Goal: Information Seeking & Learning: Check status

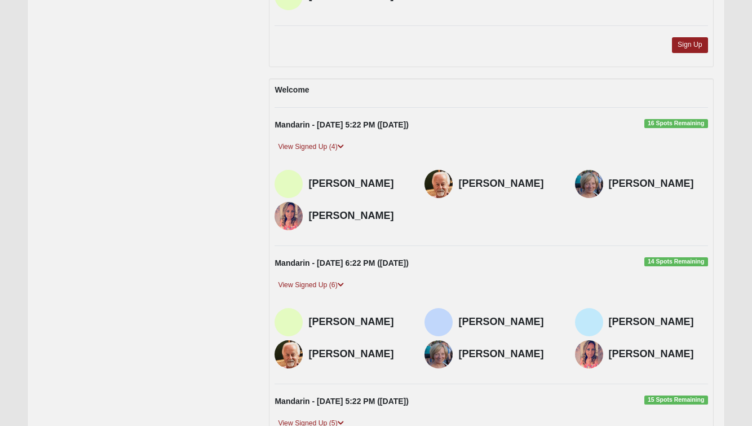
scroll to position [790, 0]
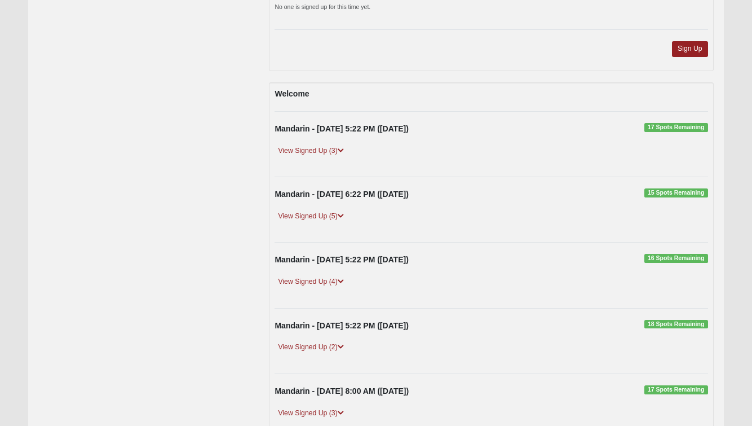
scroll to position [593, 0]
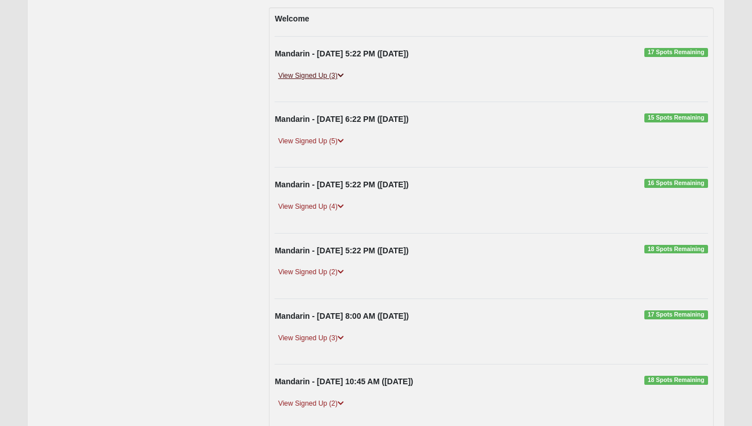
click at [320, 76] on link "View Signed Up (3)" at bounding box center [311, 76] width 72 height 12
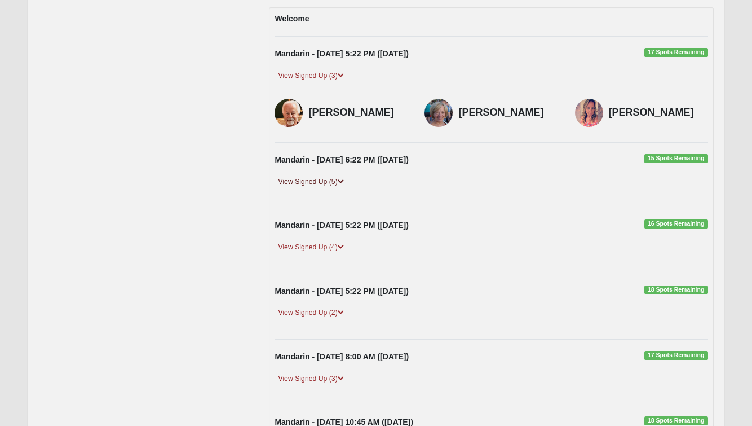
click at [331, 183] on link "View Signed Up (5)" at bounding box center [311, 182] width 72 height 12
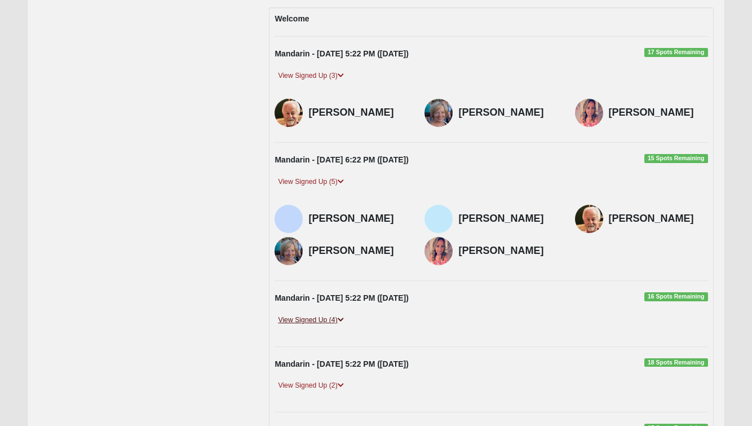
click at [327, 320] on link "View Signed Up (4)" at bounding box center [311, 320] width 72 height 12
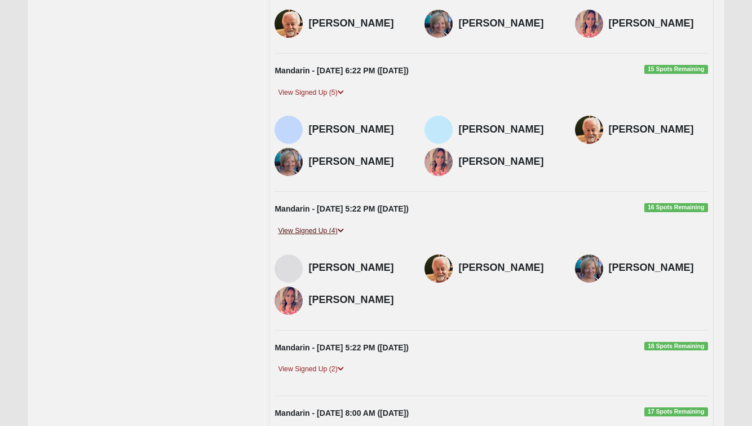
scroll to position [839, 0]
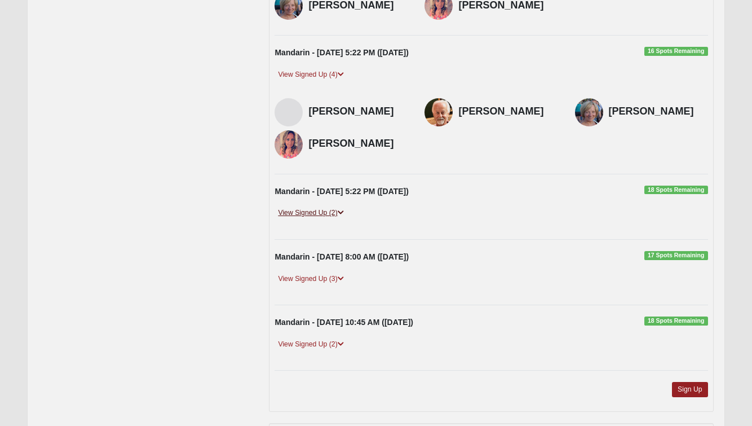
click at [328, 210] on link "View Signed Up (2)" at bounding box center [311, 213] width 72 height 12
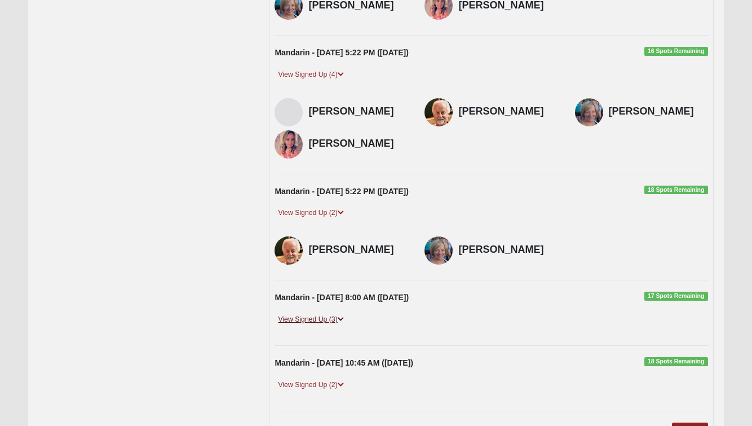
click at [321, 314] on link "View Signed Up (3)" at bounding box center [311, 320] width 72 height 12
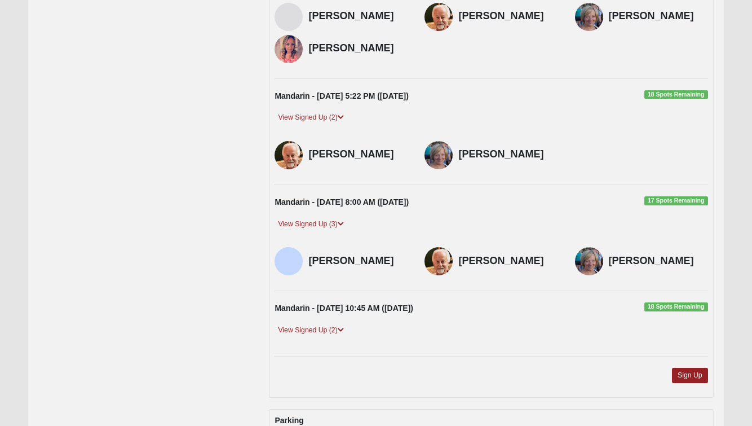
scroll to position [948, 0]
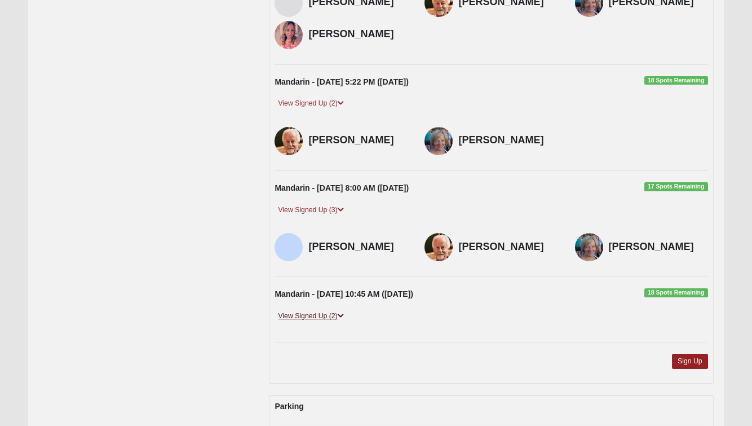
click at [316, 310] on link "View Signed Up (2)" at bounding box center [311, 316] width 72 height 12
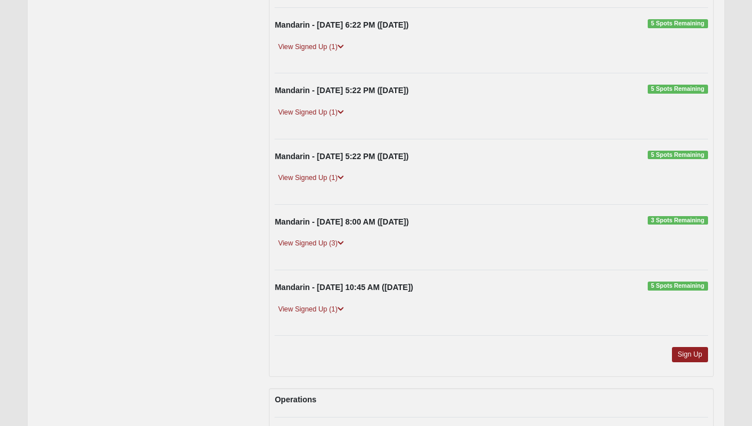
scroll to position [1251, 0]
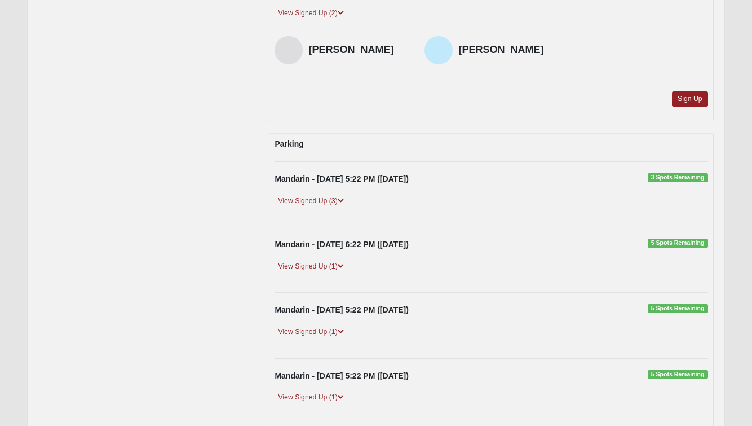
click at [318, 201] on div "View Signed Up (3)" at bounding box center [491, 205] width 450 height 21
click at [320, 195] on link "View Signed Up (3)" at bounding box center [311, 201] width 72 height 12
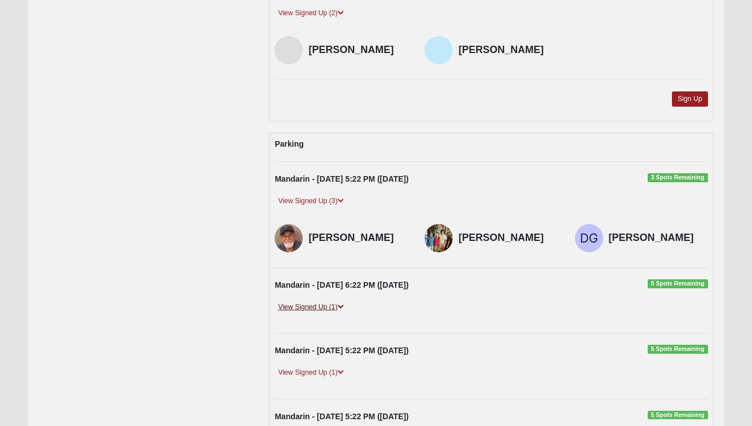
click at [317, 301] on link "View Signed Up (1)" at bounding box center [311, 307] width 72 height 12
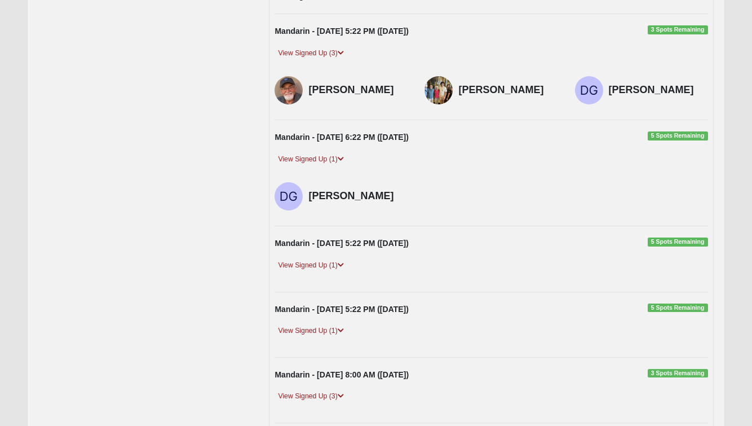
scroll to position [1399, 0]
click at [305, 259] on link "View Signed Up (1)" at bounding box center [311, 265] width 72 height 12
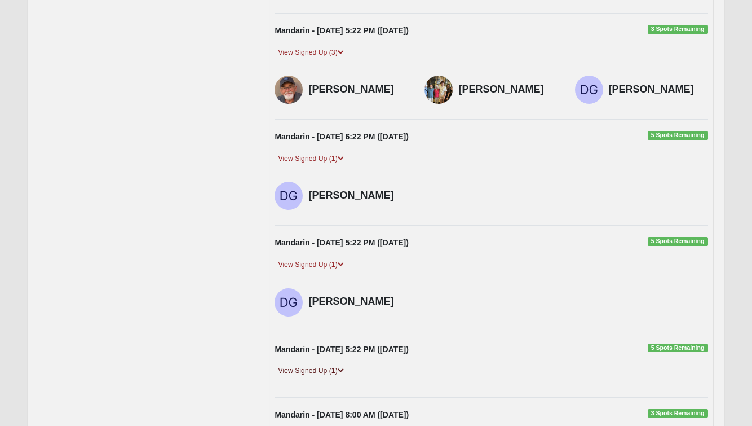
click at [328, 365] on link "View Signed Up (1)" at bounding box center [311, 371] width 72 height 12
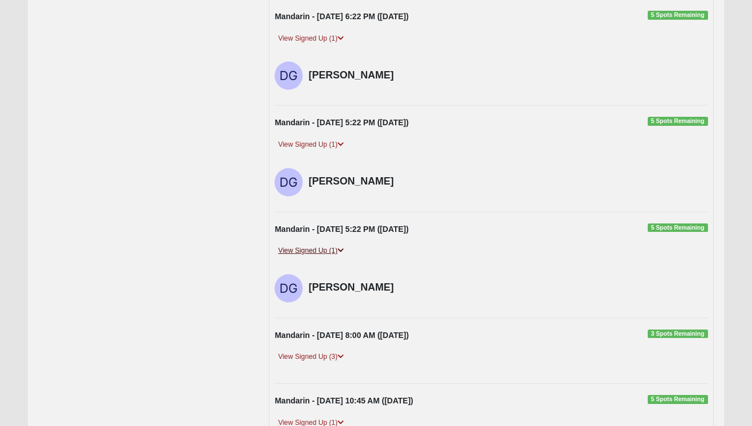
scroll to position [1536, 0]
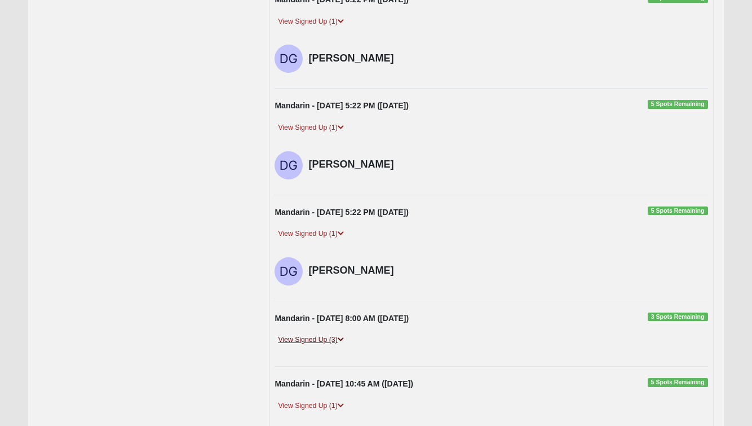
click at [317, 334] on link "View Signed Up (3)" at bounding box center [311, 340] width 72 height 12
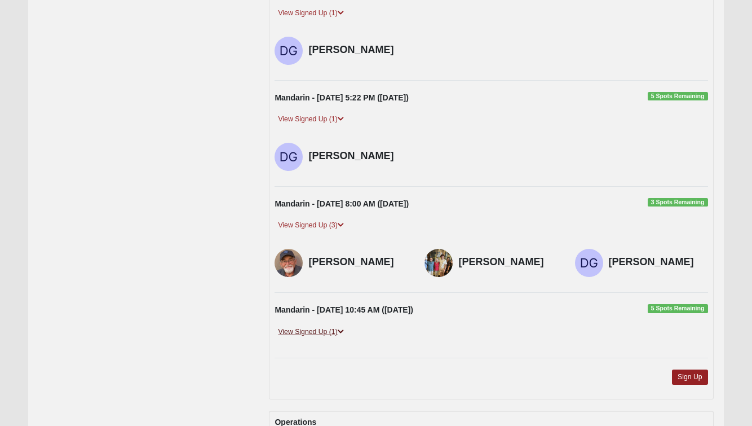
click at [324, 326] on link "View Signed Up (1)" at bounding box center [311, 332] width 72 height 12
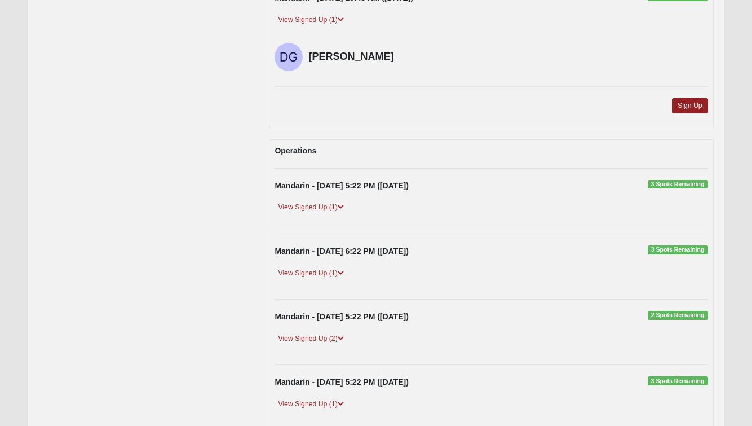
scroll to position [1951, 0]
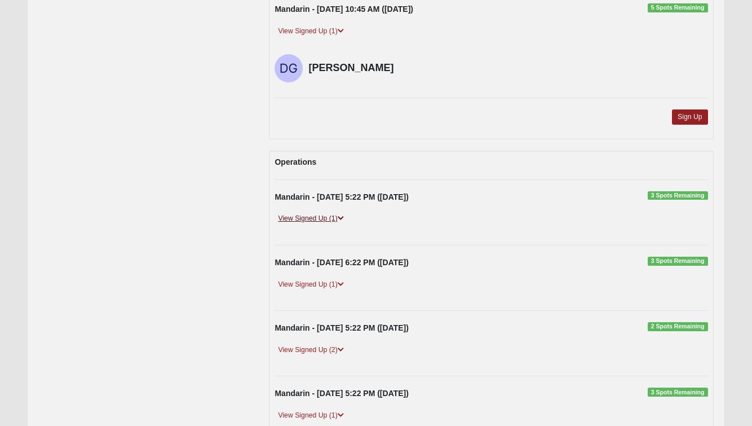
click at [324, 213] on link "View Signed Up (1)" at bounding box center [311, 219] width 72 height 12
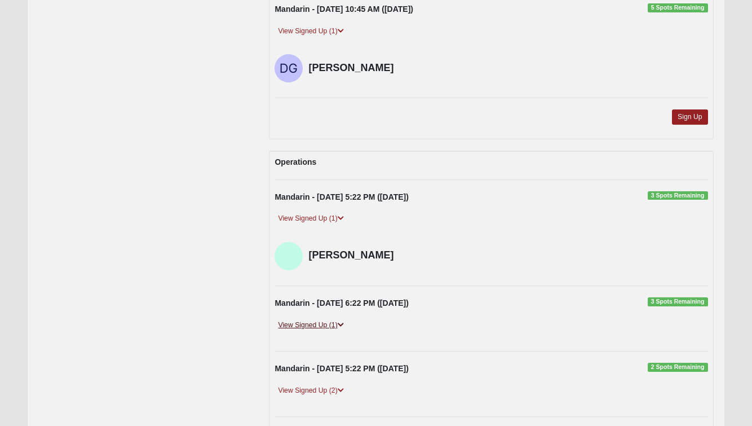
click at [327, 319] on link "View Signed Up (1)" at bounding box center [311, 325] width 72 height 12
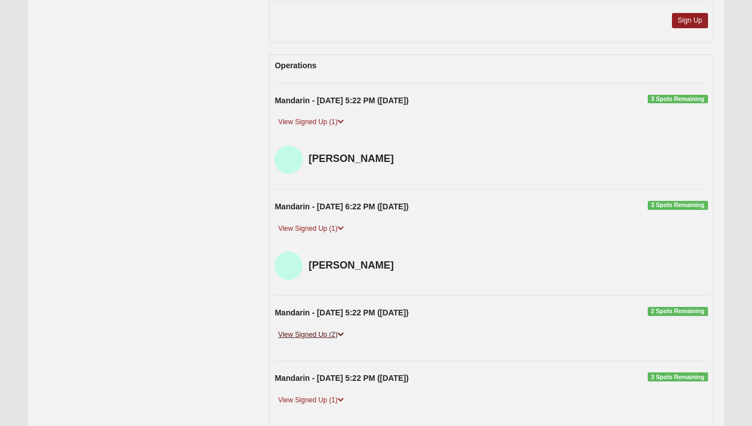
click at [323, 329] on link "View Signed Up (2)" at bounding box center [311, 335] width 72 height 12
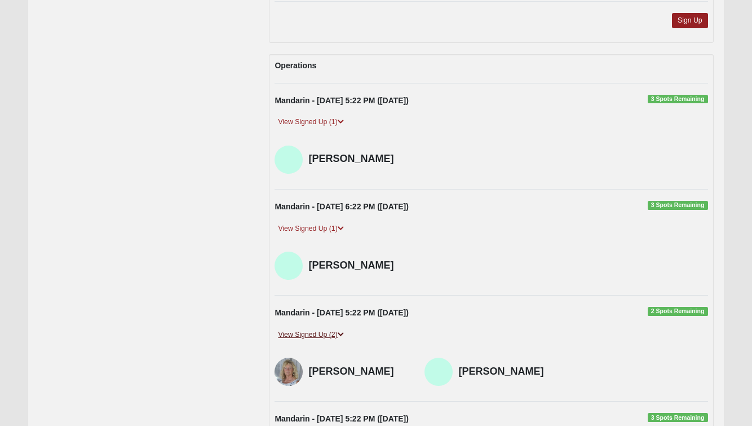
scroll to position [2198, 0]
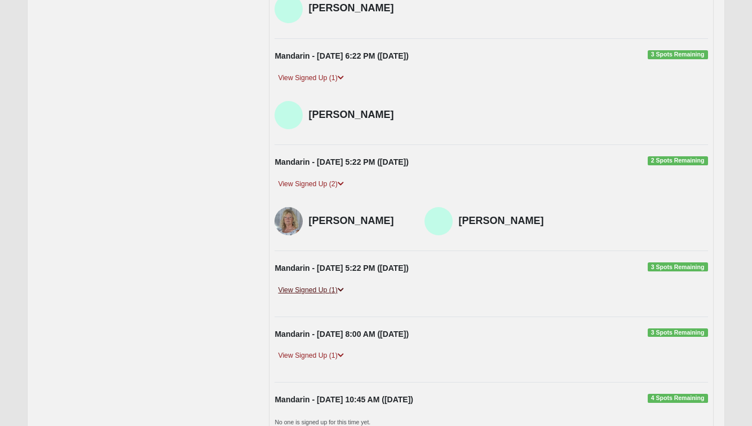
click at [320, 284] on link "View Signed Up (1)" at bounding box center [311, 290] width 72 height 12
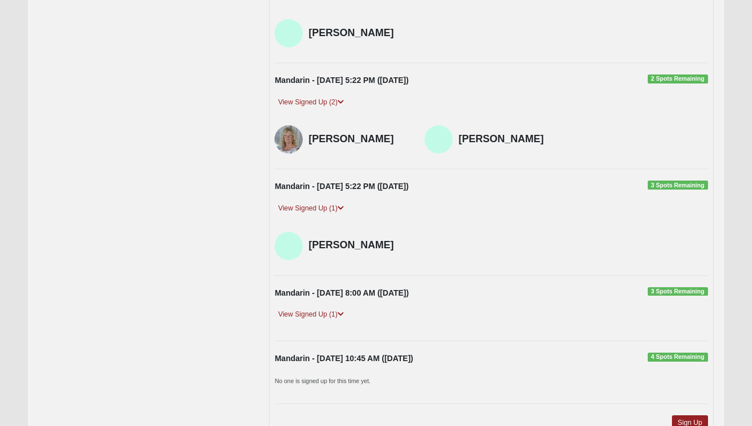
scroll to position [2290, 0]
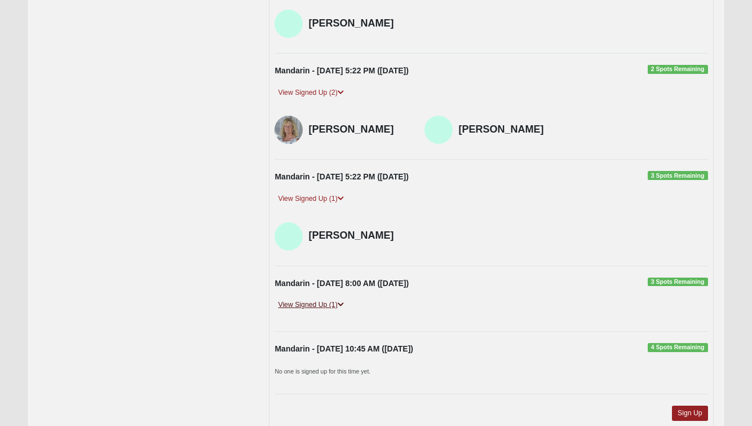
click at [323, 299] on link "View Signed Up (1)" at bounding box center [311, 305] width 72 height 12
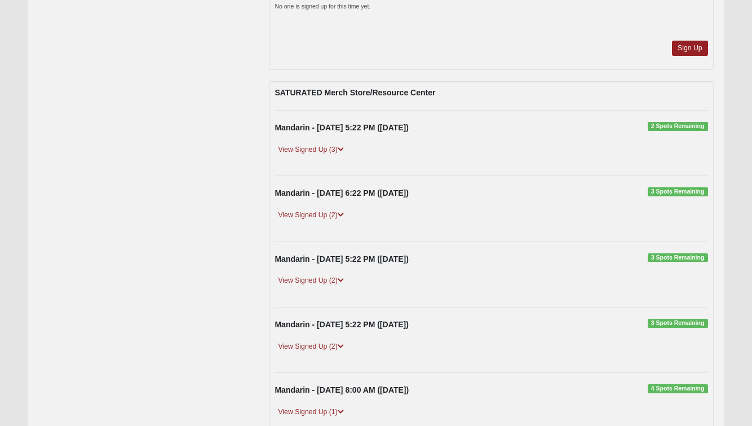
scroll to position [2707, 0]
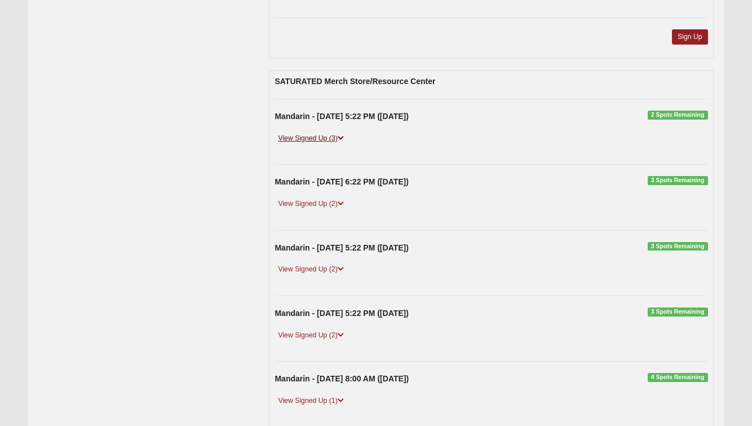
click at [325, 133] on link "View Signed Up (3)" at bounding box center [311, 139] width 72 height 12
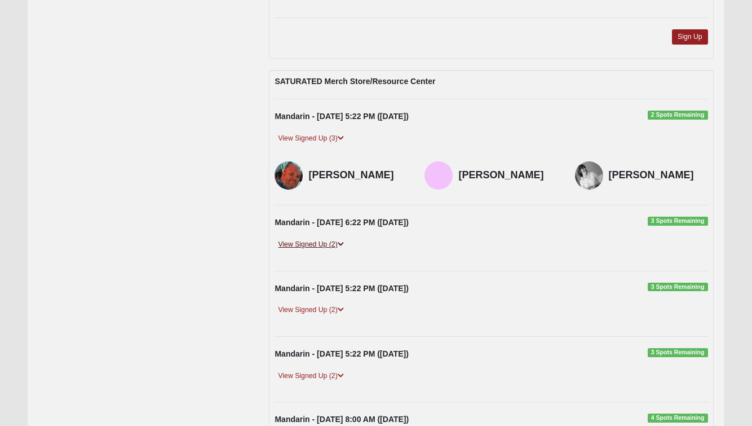
click at [329, 239] on link "View Signed Up (2)" at bounding box center [311, 245] width 72 height 12
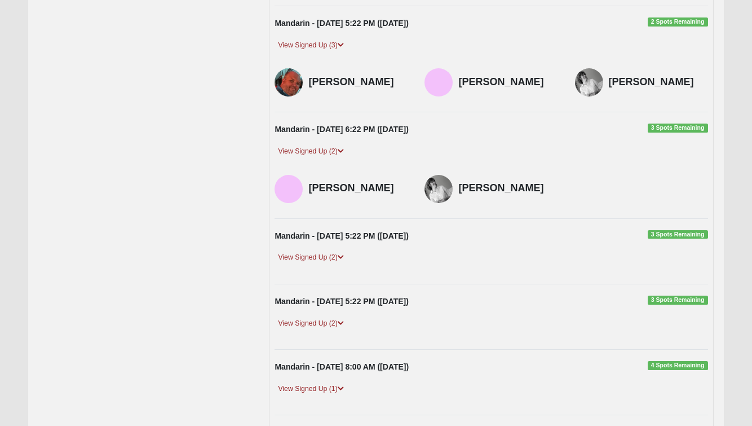
scroll to position [2812, 0]
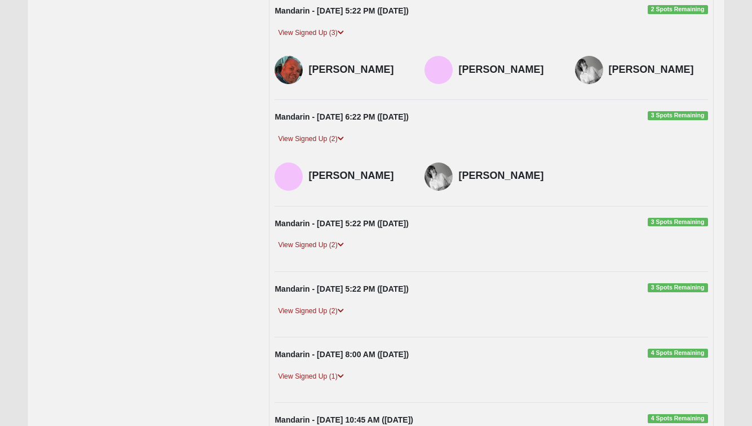
click at [322, 239] on div "View Signed Up (2)" at bounding box center [491, 249] width 450 height 21
click at [320, 239] on link "View Signed Up (2)" at bounding box center [311, 245] width 72 height 12
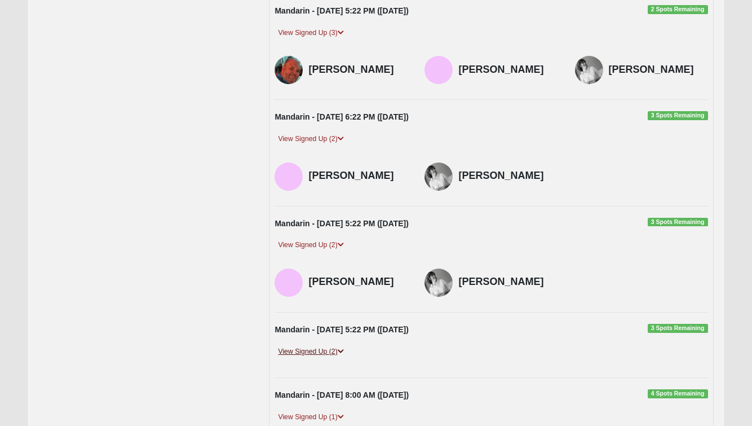
click at [325, 346] on link "View Signed Up (2)" at bounding box center [311, 352] width 72 height 12
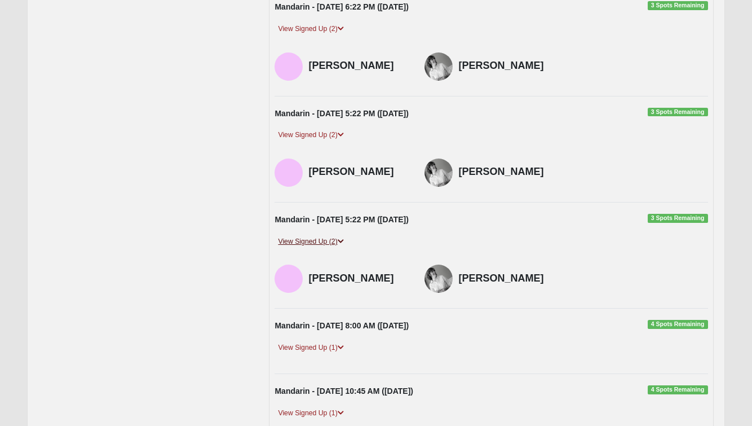
scroll to position [2923, 0]
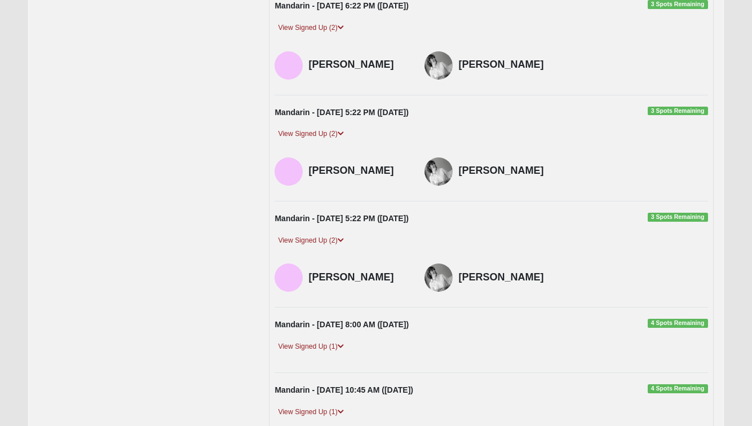
click at [319, 319] on div "Mandarin - [DATE] 8:00 AM ([DATE]) 4 Spots Remaining View Signed Up (1) [PERSON…" at bounding box center [491, 340] width 450 height 42
click at [319, 341] on link "View Signed Up (1)" at bounding box center [311, 347] width 72 height 12
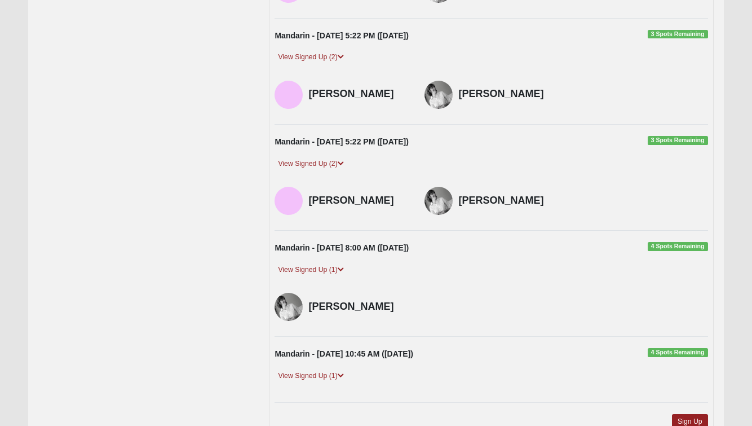
scroll to position [3002, 0]
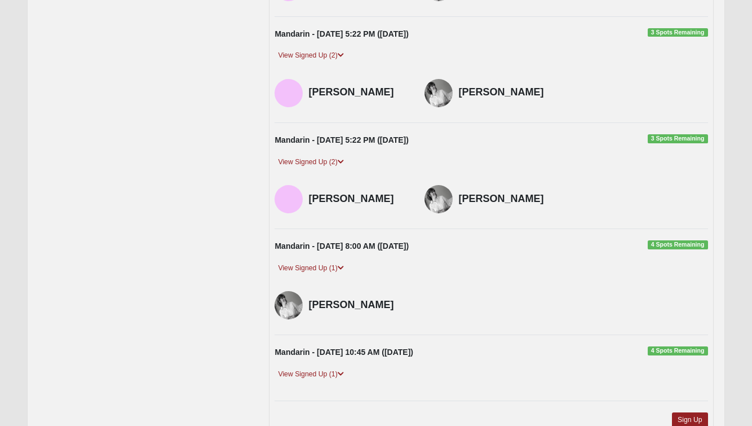
click at [325, 368] on div "View Signed Up (1)" at bounding box center [491, 378] width 450 height 21
click at [325, 368] on link "View Signed Up (1)" at bounding box center [311, 374] width 72 height 12
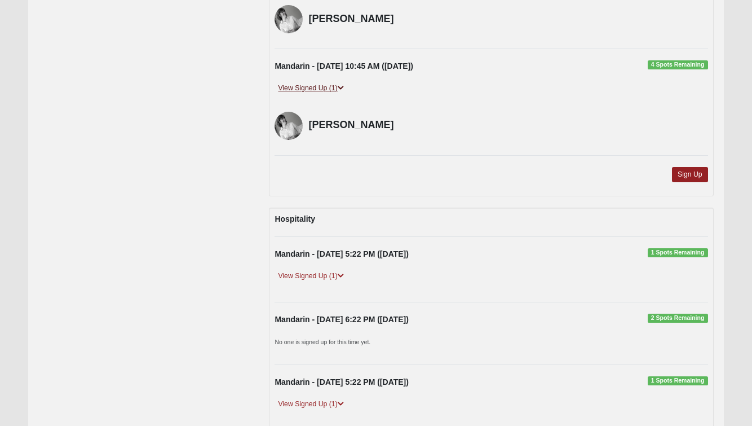
scroll to position [3291, 0]
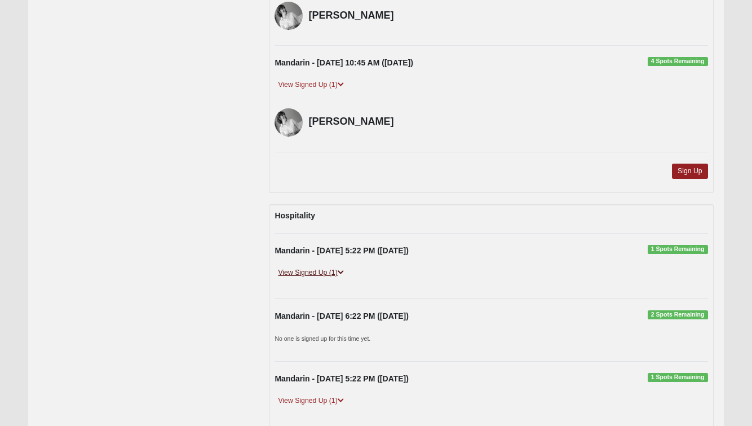
click at [332, 267] on link "View Signed Up (1)" at bounding box center [311, 273] width 72 height 12
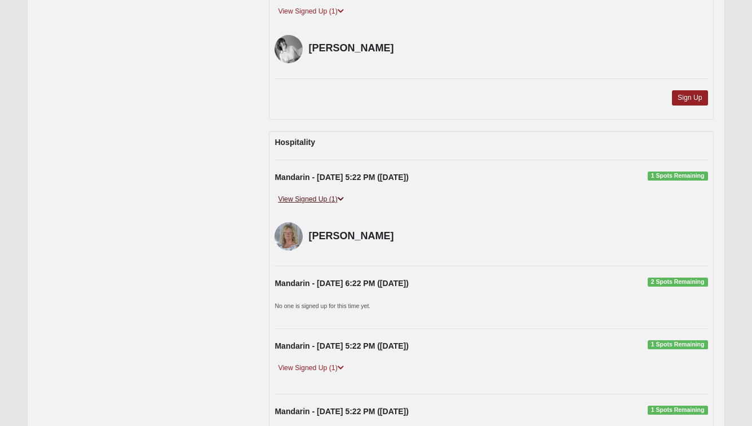
scroll to position [3404, 0]
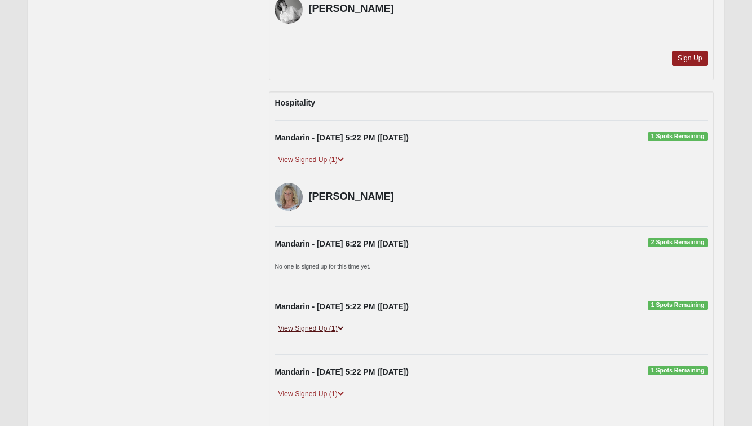
click at [318, 323] on link "View Signed Up (1)" at bounding box center [311, 329] width 72 height 12
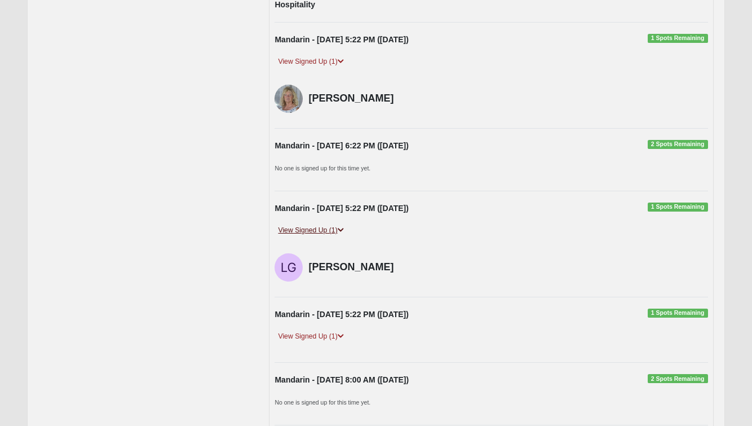
scroll to position [3505, 0]
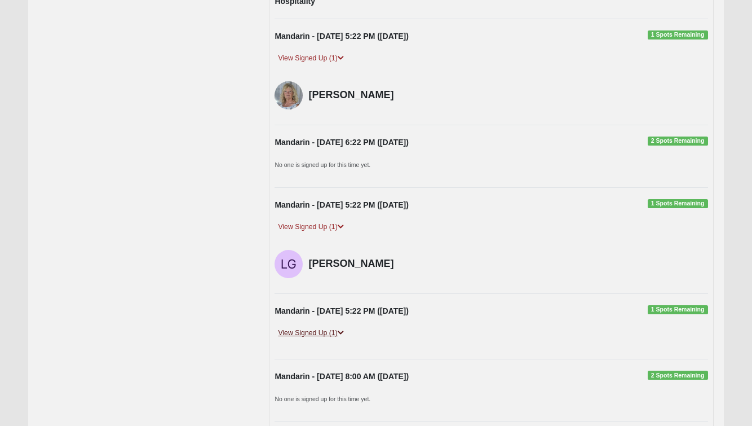
click at [327, 327] on link "View Signed Up (1)" at bounding box center [311, 333] width 72 height 12
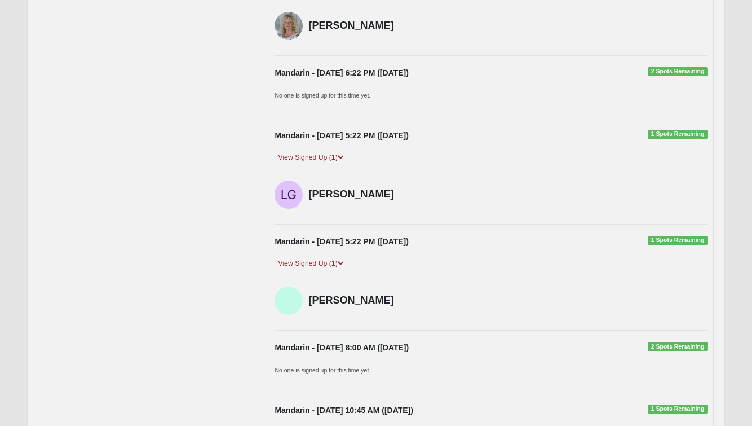
scroll to position [3595, 0]
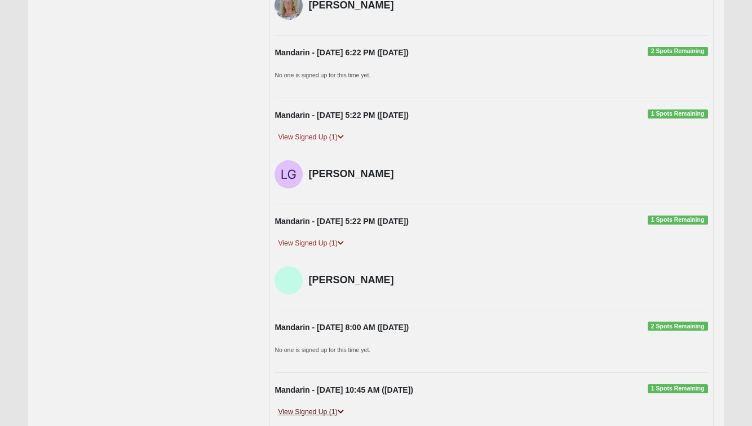
click at [324, 406] on link "View Signed Up (1)" at bounding box center [311, 412] width 72 height 12
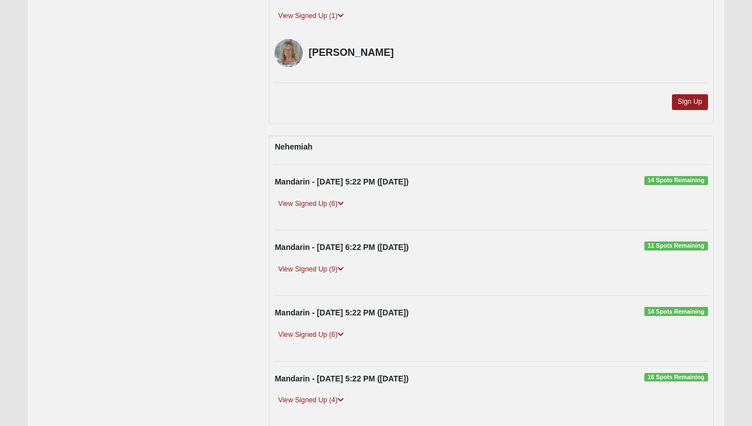
scroll to position [3995, 0]
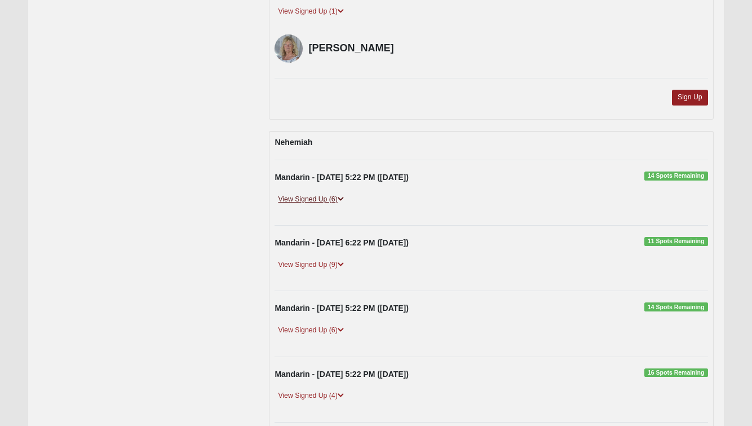
click at [329, 193] on link "View Signed Up (6)" at bounding box center [311, 199] width 72 height 12
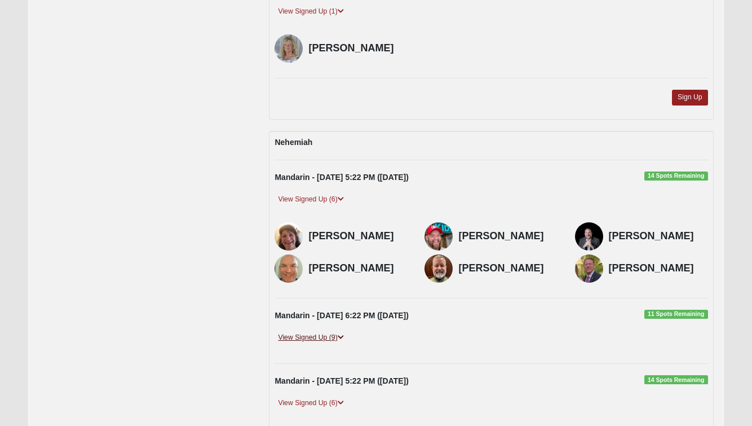
click at [319, 332] on link "View Signed Up (9)" at bounding box center [311, 338] width 72 height 12
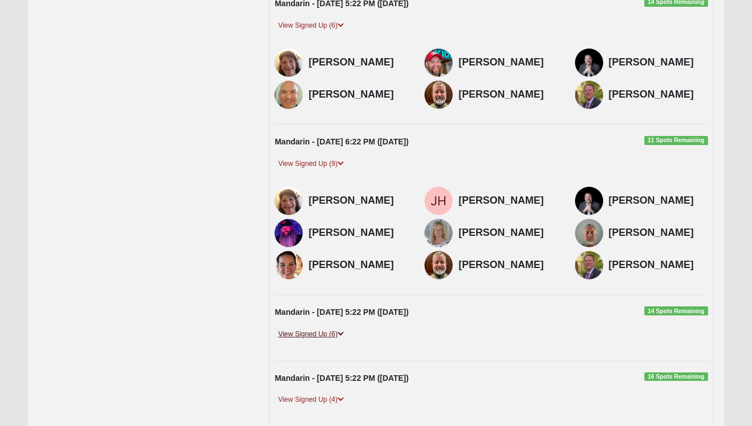
scroll to position [4169, 0]
click at [325, 329] on link "View Signed Up (6)" at bounding box center [311, 335] width 72 height 12
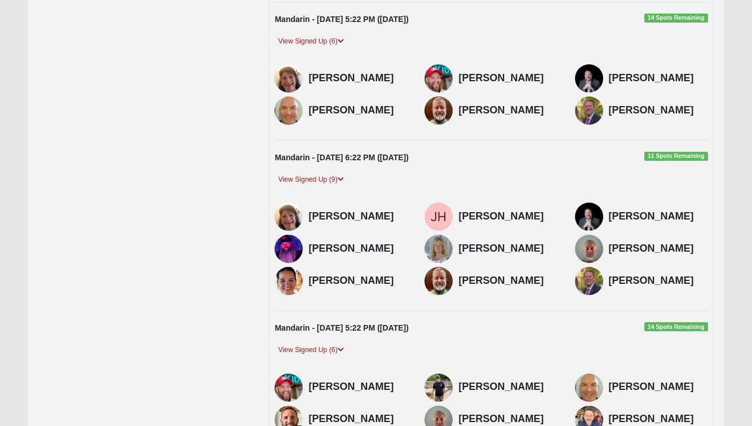
scroll to position [0, 0]
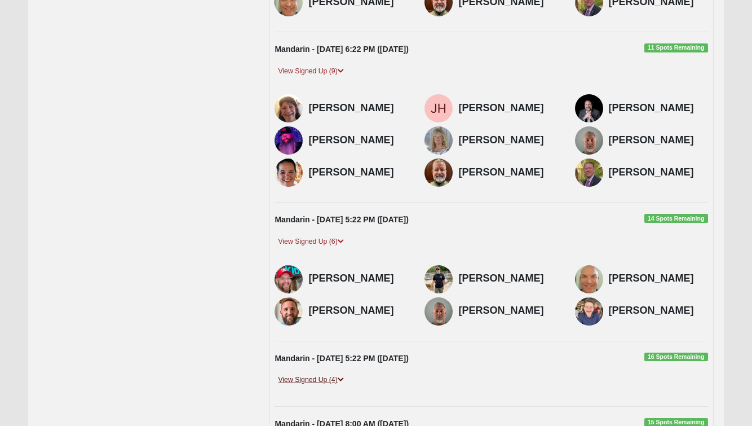
click at [329, 374] on link "View Signed Up (4)" at bounding box center [311, 380] width 72 height 12
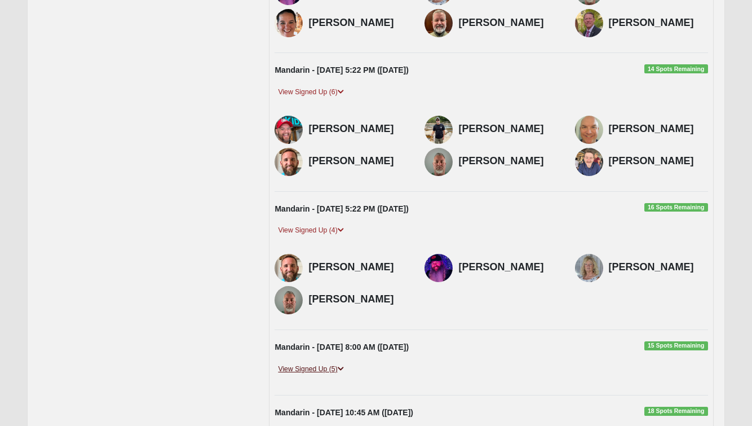
click at [333, 363] on link "View Signed Up (5)" at bounding box center [311, 369] width 72 height 12
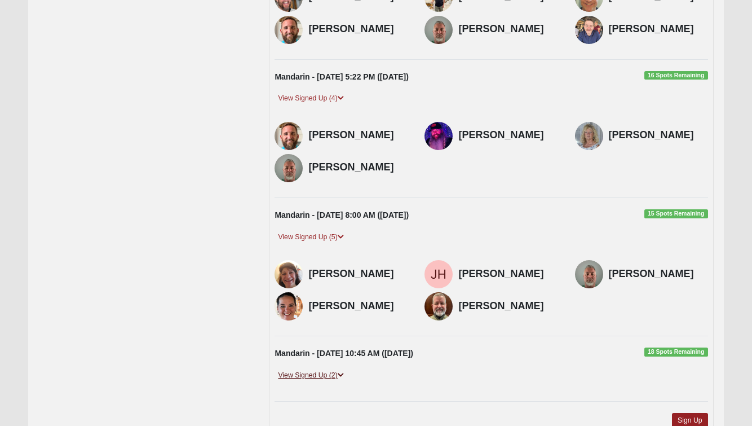
click at [333, 369] on link "View Signed Up (2)" at bounding box center [311, 375] width 72 height 12
